Goal: Information Seeking & Learning: Learn about a topic

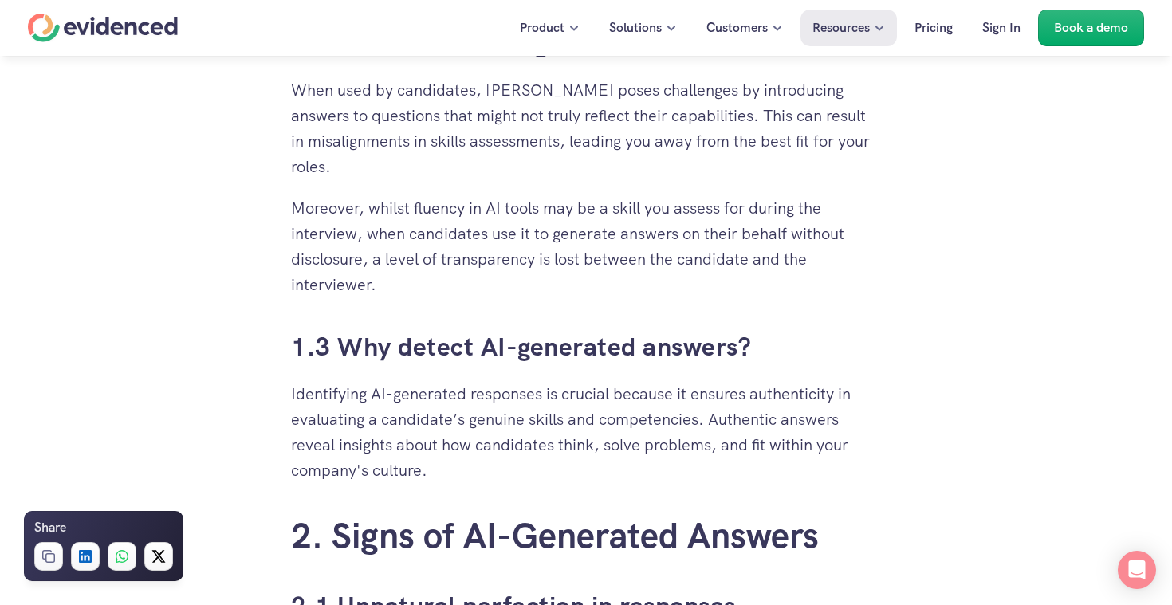
scroll to position [1330, 0]
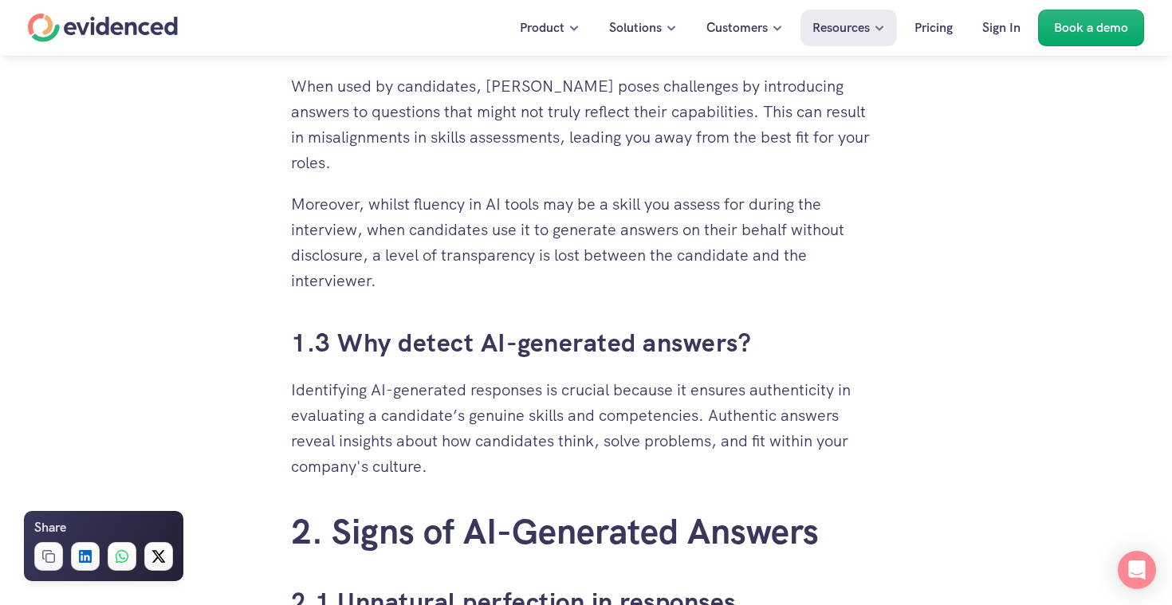
click at [465, 125] on p "When used by candidates, [PERSON_NAME] poses challenges by introducing answers …" at bounding box center [586, 124] width 590 height 102
click at [614, 281] on p "Moreover, whilst fluency in AI tools may be a skill you assess for during the i…" at bounding box center [586, 242] width 590 height 102
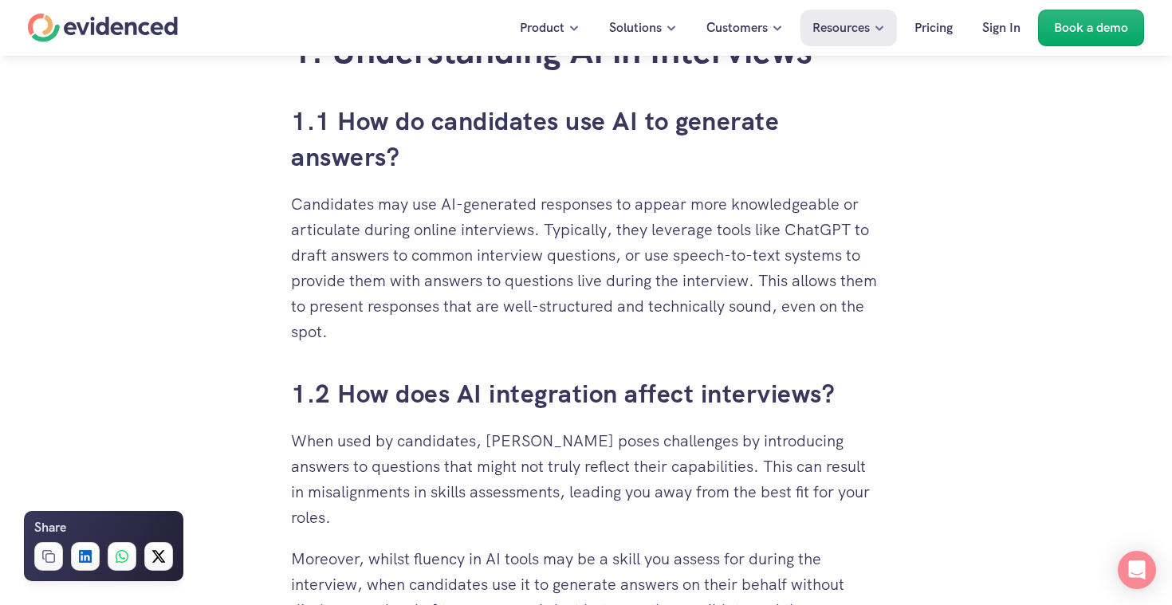
scroll to position [959, 0]
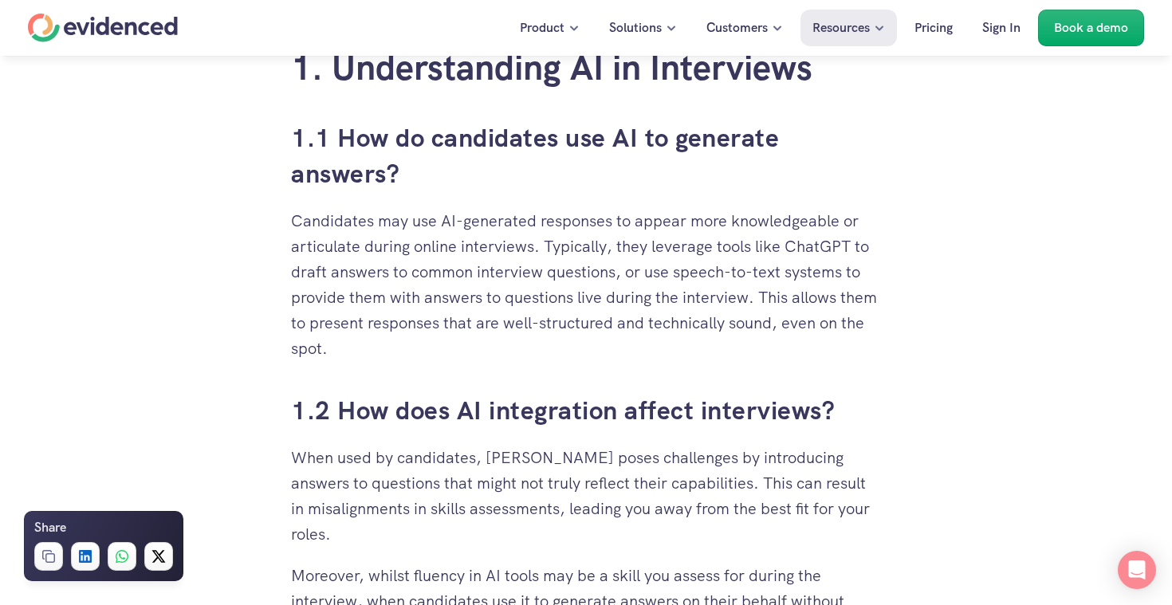
click at [614, 277] on p "Candidates may use AI-generated responses to appear more knowledgeable or artic…" at bounding box center [586, 284] width 590 height 153
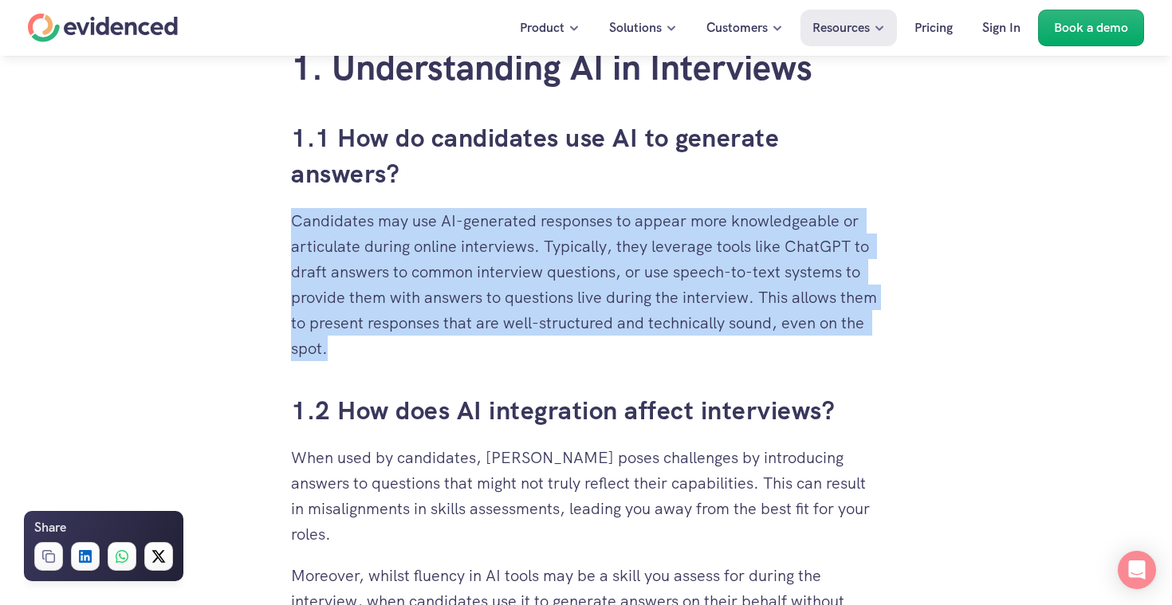
click at [651, 316] on p "Candidates may use AI-generated responses to appear more knowledgeable or artic…" at bounding box center [586, 284] width 590 height 153
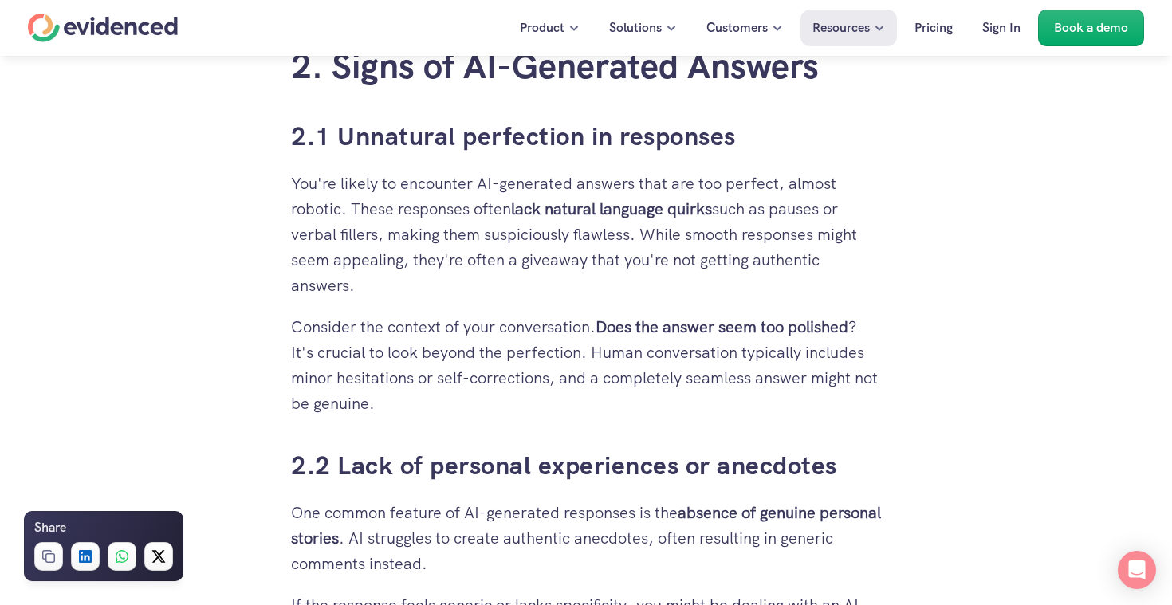
scroll to position [1794, 0]
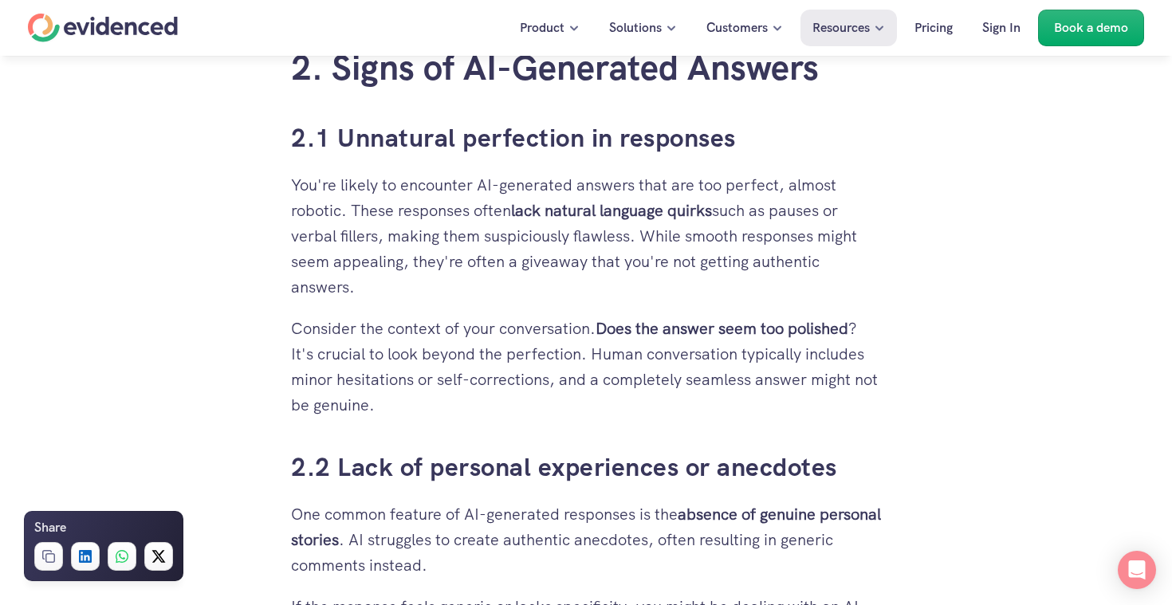
click at [528, 216] on strong "lack natural language quirks" at bounding box center [611, 210] width 201 height 21
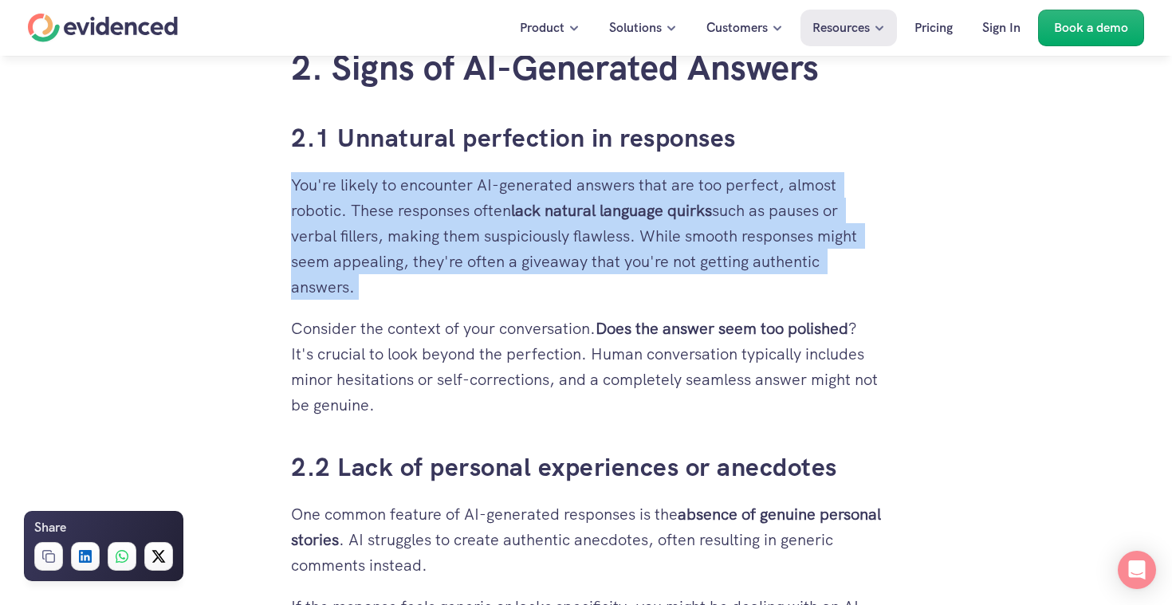
click at [528, 216] on strong "lack natural language quirks" at bounding box center [611, 210] width 201 height 21
click at [660, 291] on p "You're likely to encounter AI-generated answers that are too perfect, almost ro…" at bounding box center [586, 236] width 590 height 128
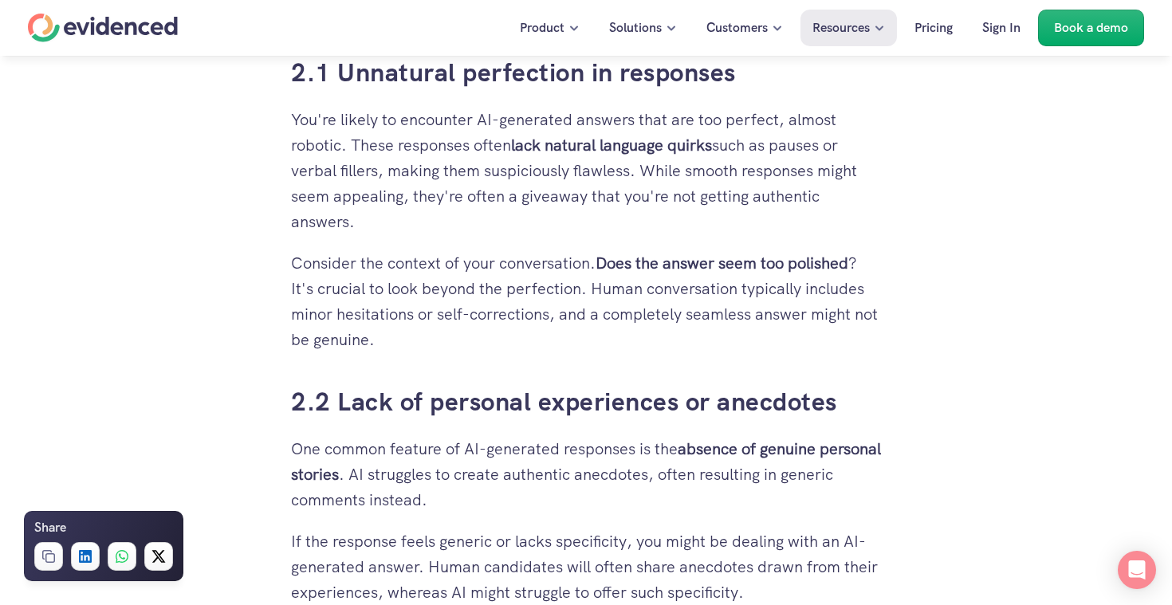
scroll to position [1874, 0]
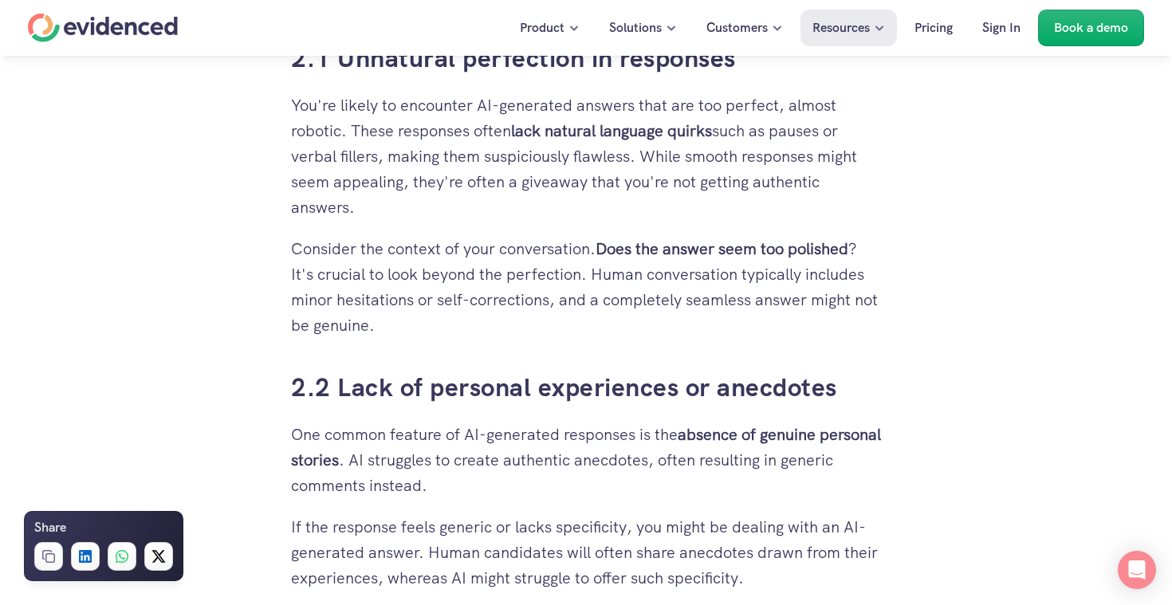
click at [660, 291] on p "Consider the context of your conversation. Does the answer seem too polished ? …" at bounding box center [586, 287] width 590 height 102
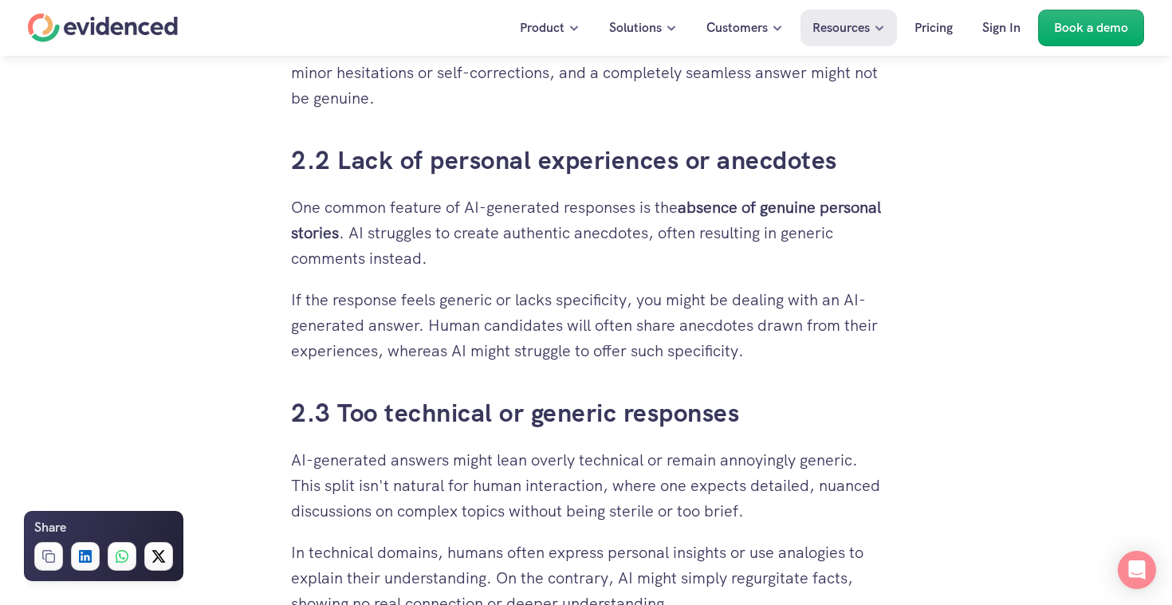
scroll to position [2114, 0]
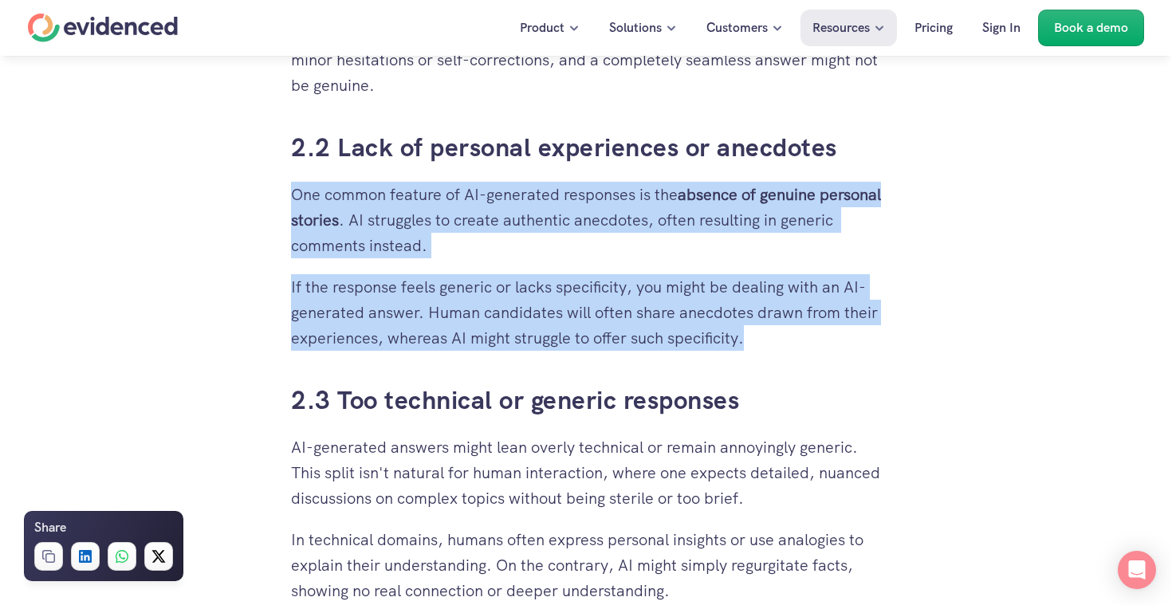
drag, startPoint x: 291, startPoint y: 184, endPoint x: 746, endPoint y: 351, distance: 484.6
click at [838, 330] on p "If the response feels generic or lacks specificity, you might be dealing with a…" at bounding box center [586, 312] width 590 height 77
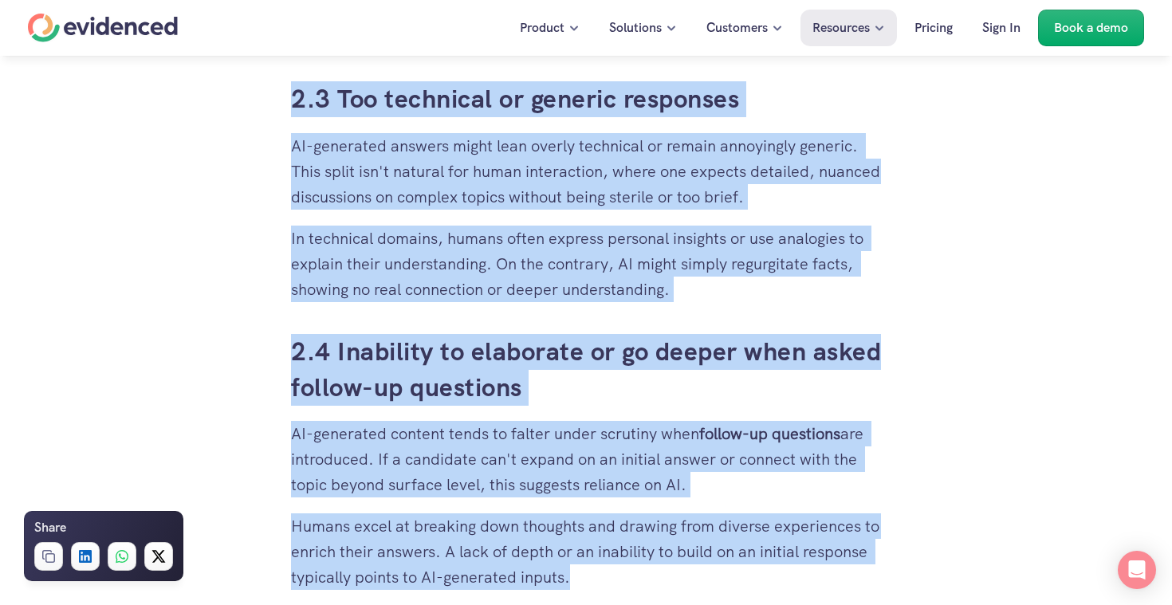
scroll to position [2424, 0]
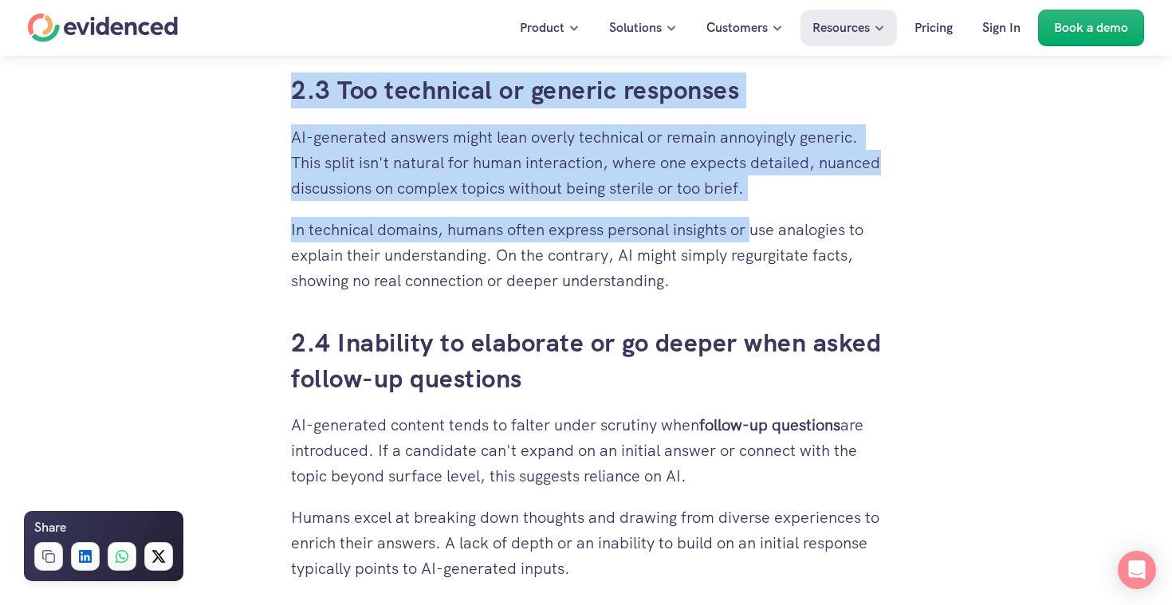
drag, startPoint x: 283, startPoint y: 134, endPoint x: 759, endPoint y: 219, distance: 483.4
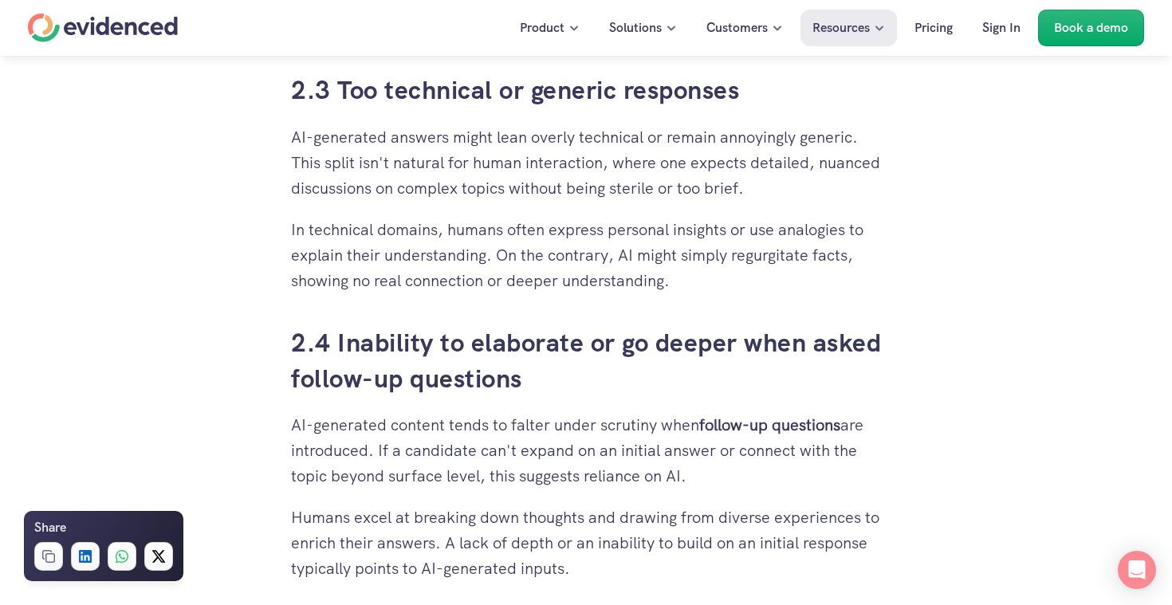
click at [388, 171] on p "AI-generated answers might lean overly technical or remain annoyingly generic. …" at bounding box center [586, 162] width 590 height 77
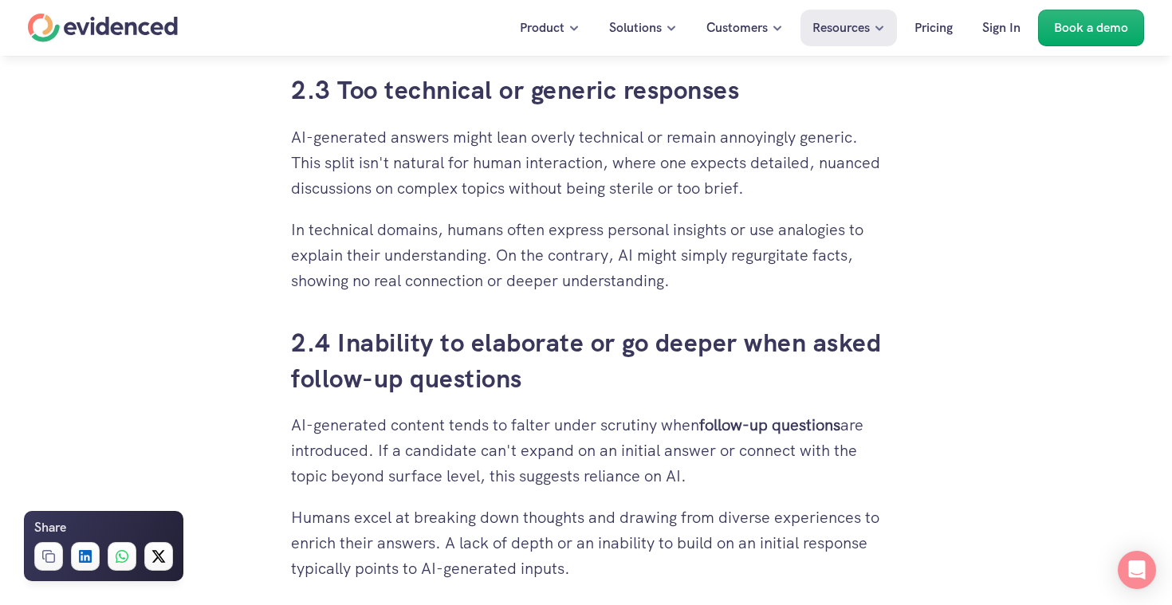
click at [701, 256] on p "In technical domains, humans often express personal insights or use analogies t…" at bounding box center [586, 255] width 590 height 77
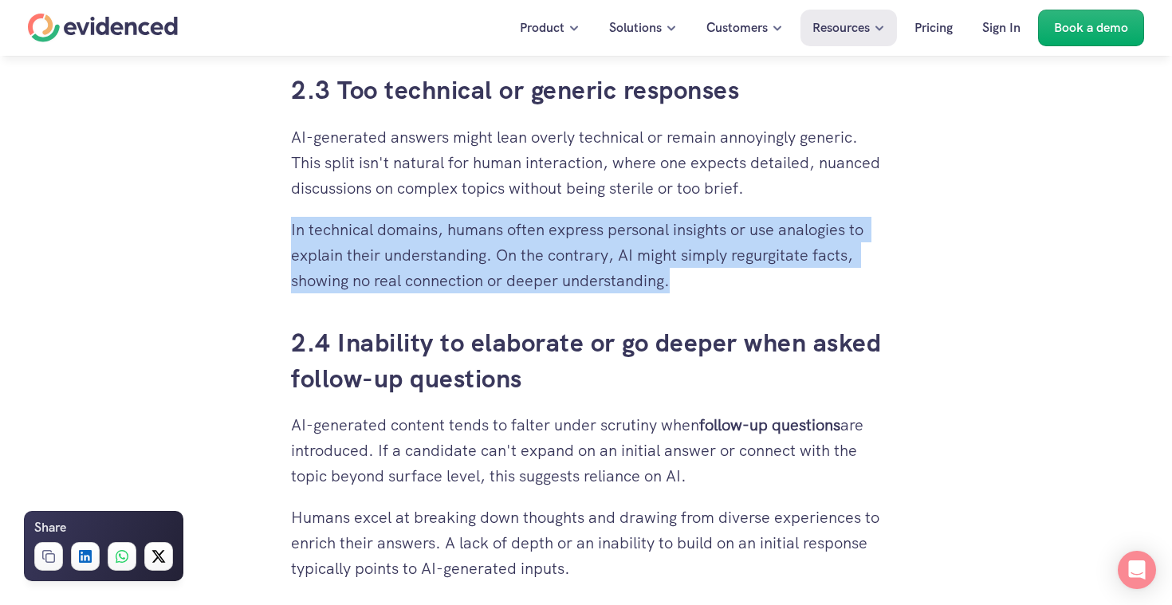
click at [701, 256] on p "In technical domains, humans often express personal insights or use analogies t…" at bounding box center [586, 255] width 590 height 77
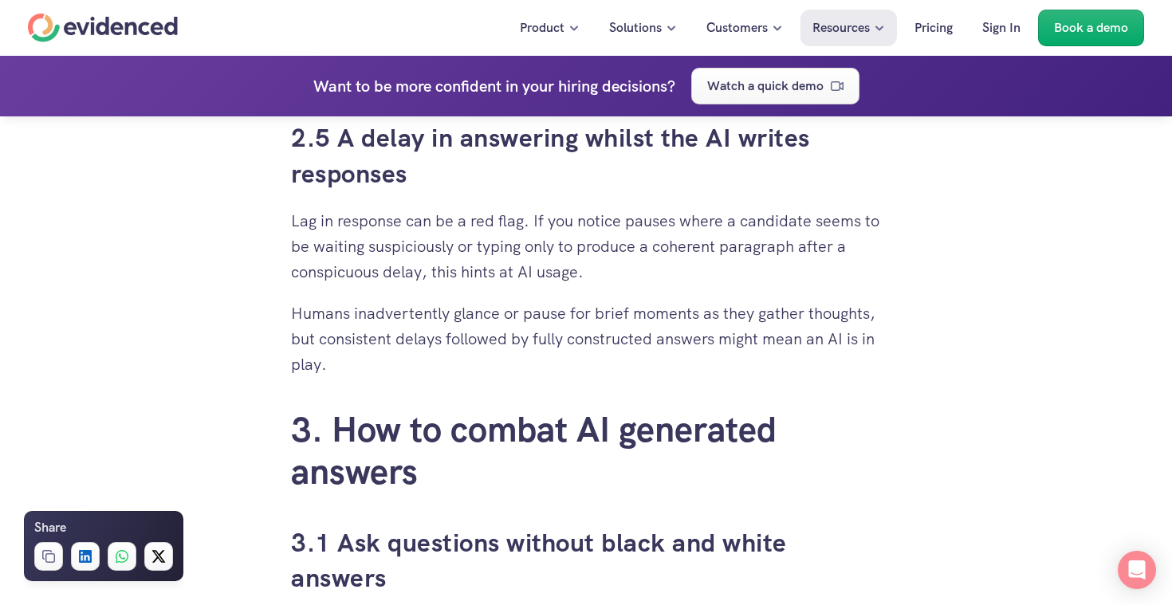
scroll to position [2904, 0]
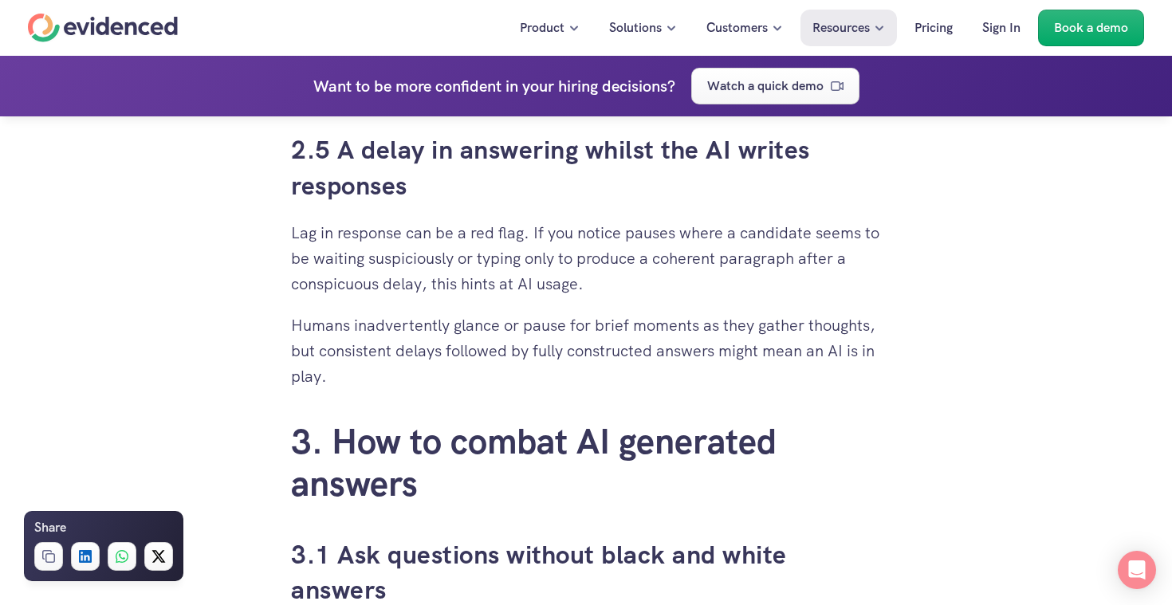
drag, startPoint x: 254, startPoint y: 147, endPoint x: 501, endPoint y: 381, distance: 339.4
click at [705, 321] on p "Humans inadvertently glance or pause for brief moments as they gather thoughts,…" at bounding box center [586, 350] width 590 height 77
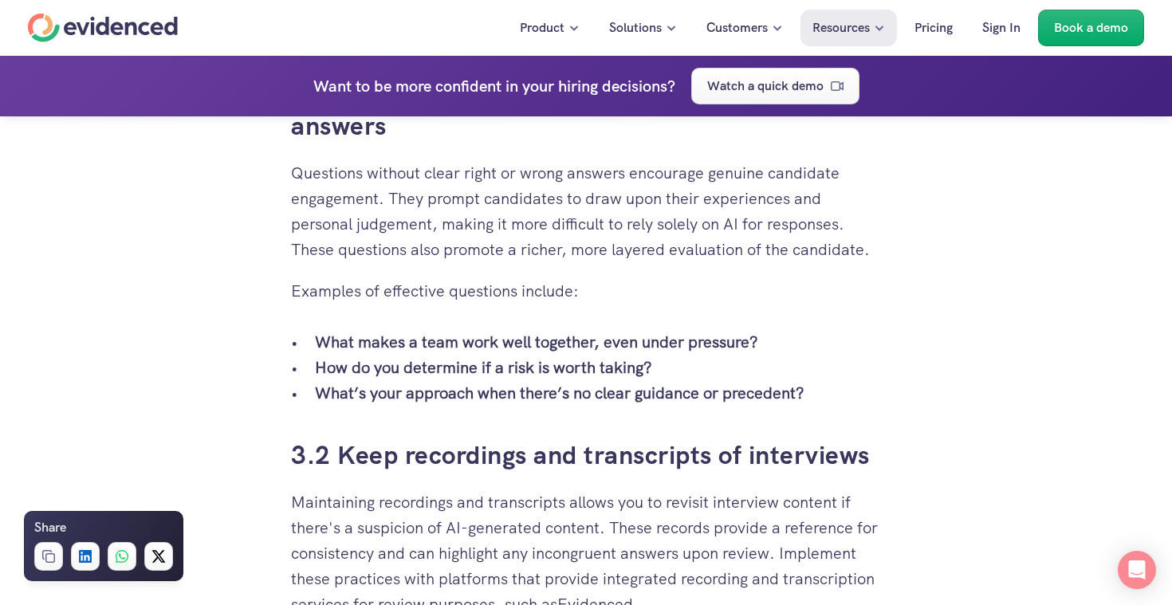
scroll to position [3367, 0]
click at [537, 254] on p "Questions without clear right or wrong answers encourage genuine candidate enga…" at bounding box center [586, 212] width 590 height 102
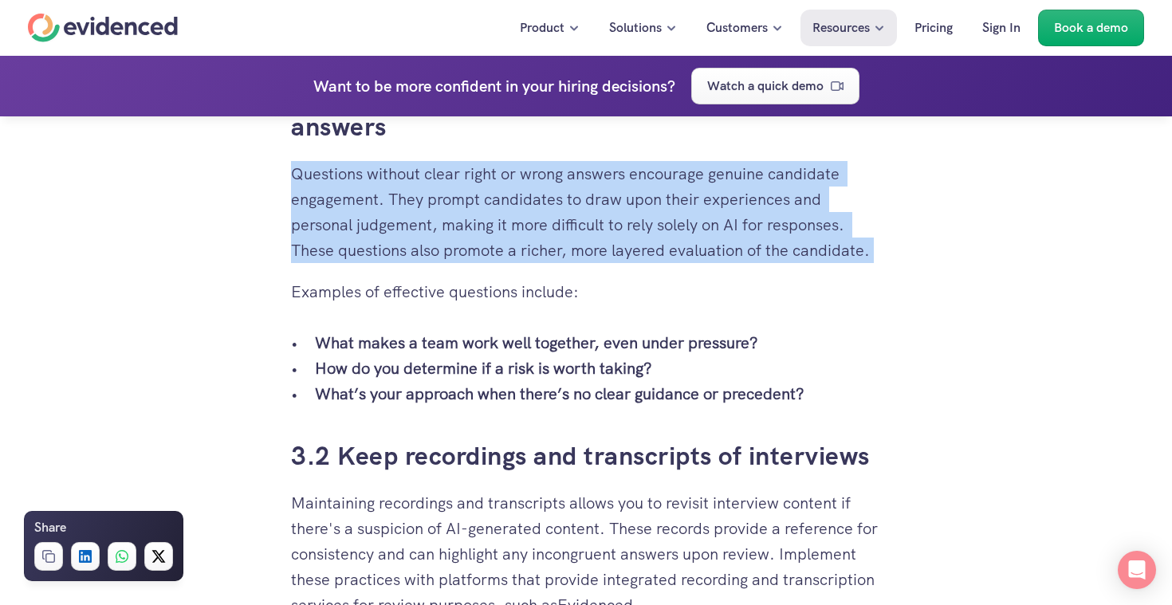
click at [690, 255] on p "Questions without clear right or wrong answers encourage genuine candidate enga…" at bounding box center [586, 212] width 590 height 102
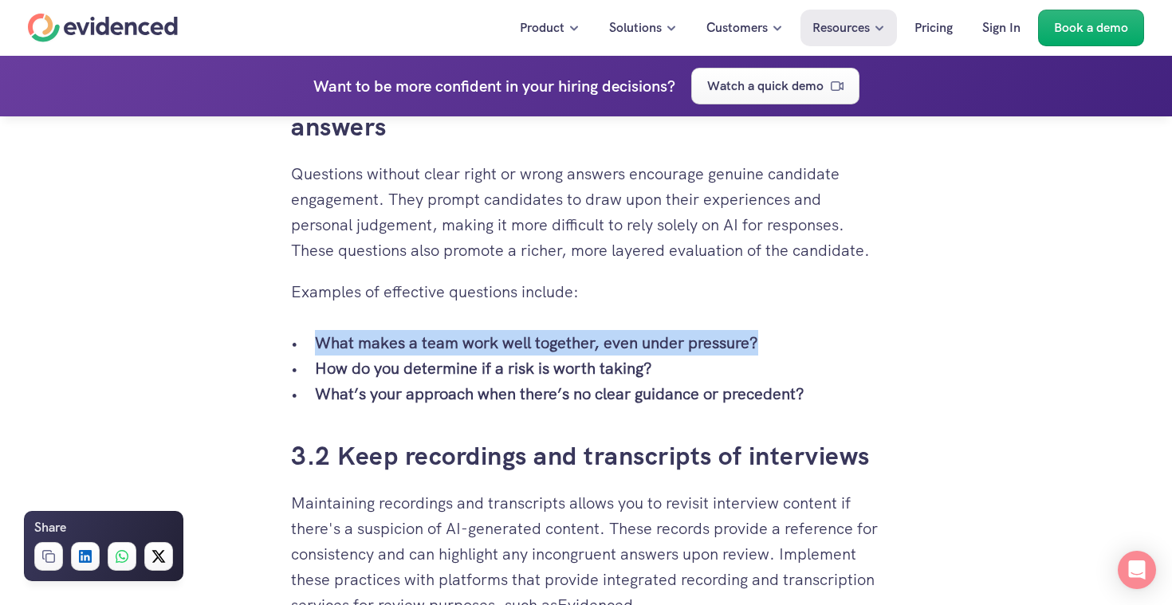
drag, startPoint x: 308, startPoint y: 345, endPoint x: 770, endPoint y: 336, distance: 462.3
click at [770, 336] on ul "What makes a team work well together, even under pressure? How do you determine…" at bounding box center [586, 368] width 590 height 77
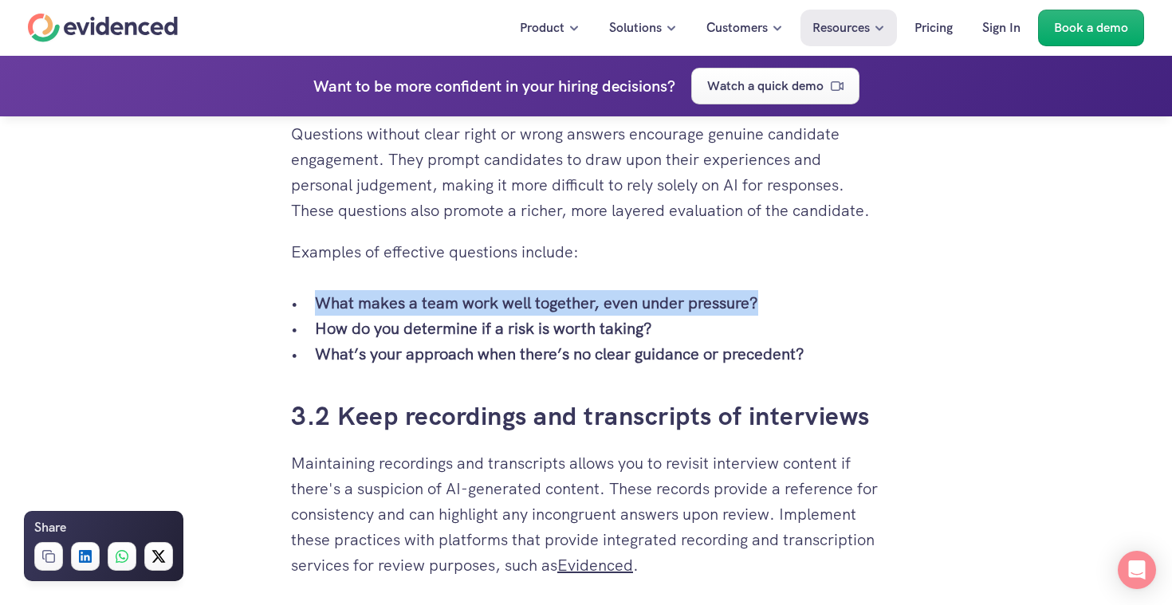
scroll to position [3408, 0]
copy strong "What makes a team work well together, even under pressure?"
click at [944, 347] on div "When you’ve put time and effort into building a solid recruitment process, it c…" at bounding box center [586, 333] width 1172 height 6641
